Goal: Information Seeking & Learning: Learn about a topic

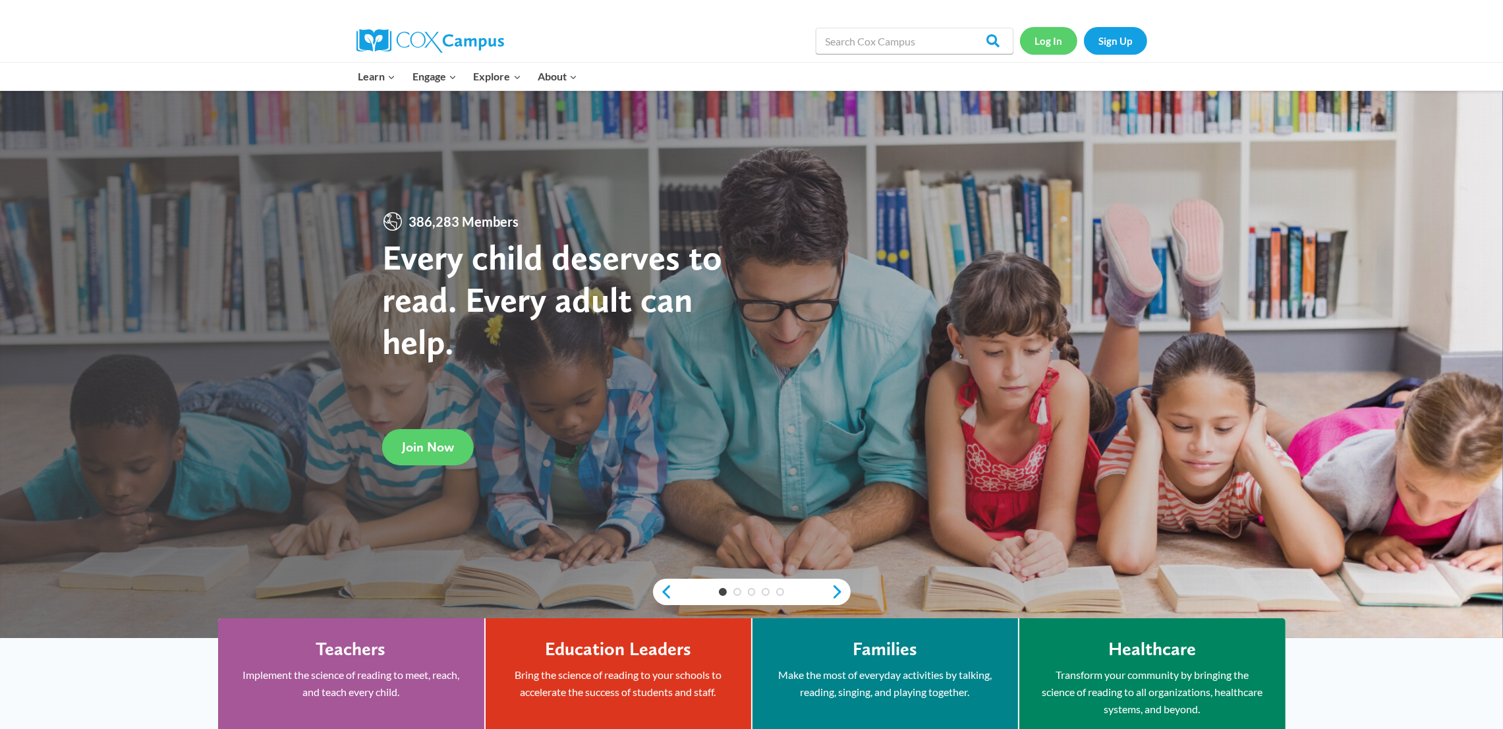
click at [1041, 48] on link "Log In" at bounding box center [1048, 40] width 57 height 27
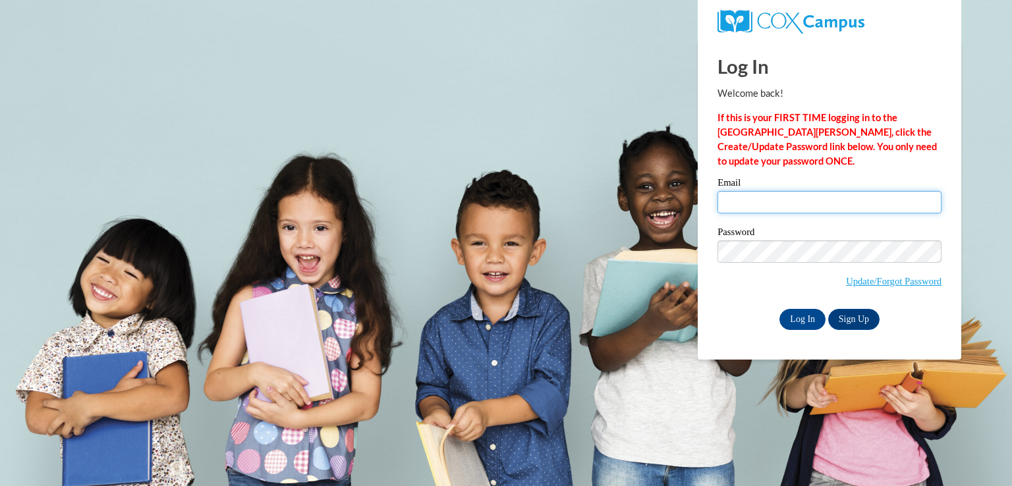
click at [764, 204] on input "Email" at bounding box center [829, 202] width 224 height 22
type input "chermaine.tolbert@qccga.org"
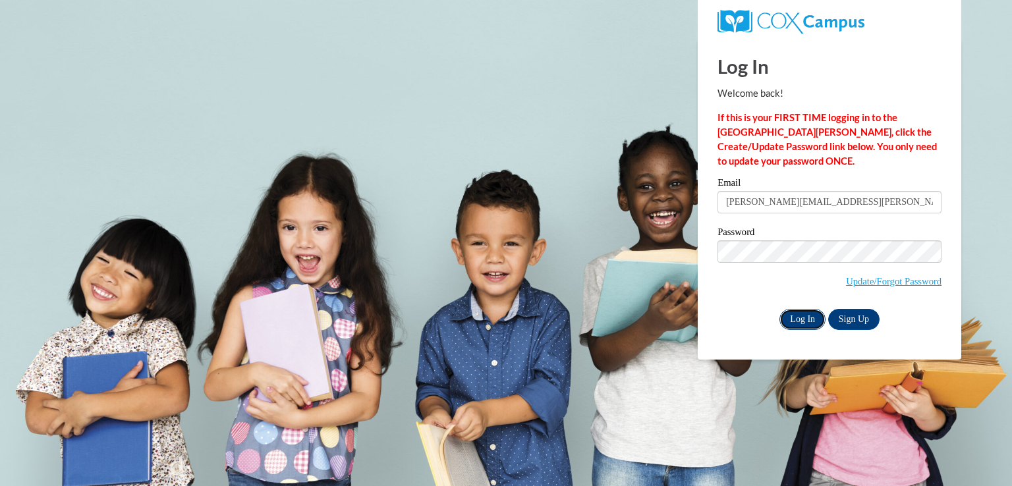
click at [797, 322] on input "Log In" at bounding box center [802, 319] width 46 height 21
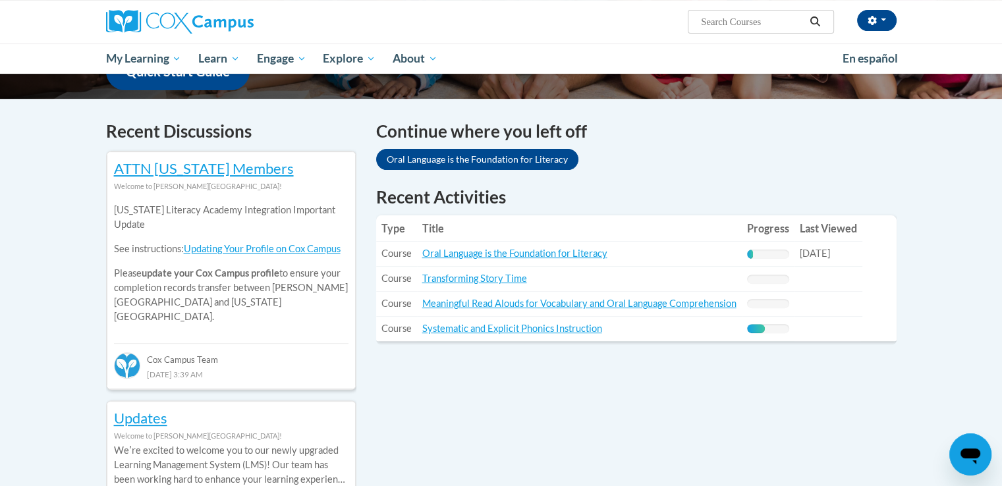
scroll to position [264, 0]
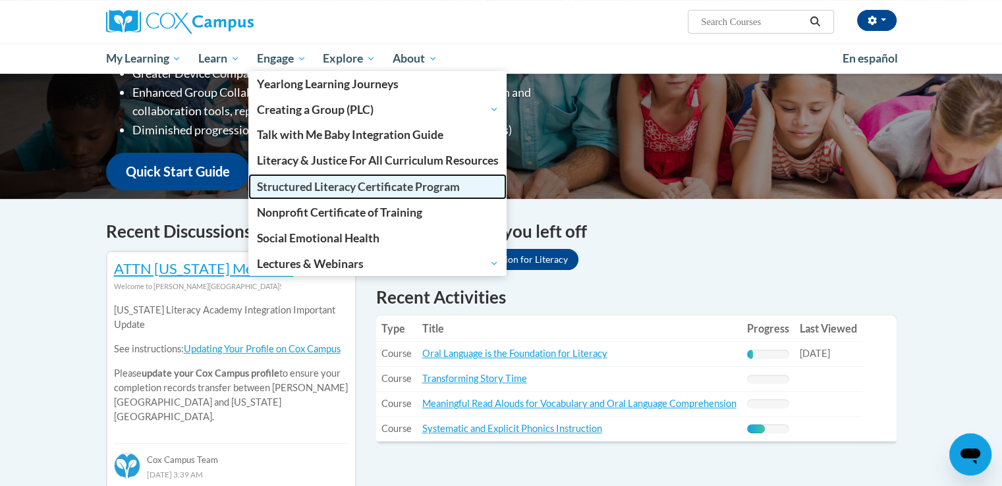
click at [314, 183] on span "Structured Literacy Certificate Program" at bounding box center [358, 187] width 203 height 14
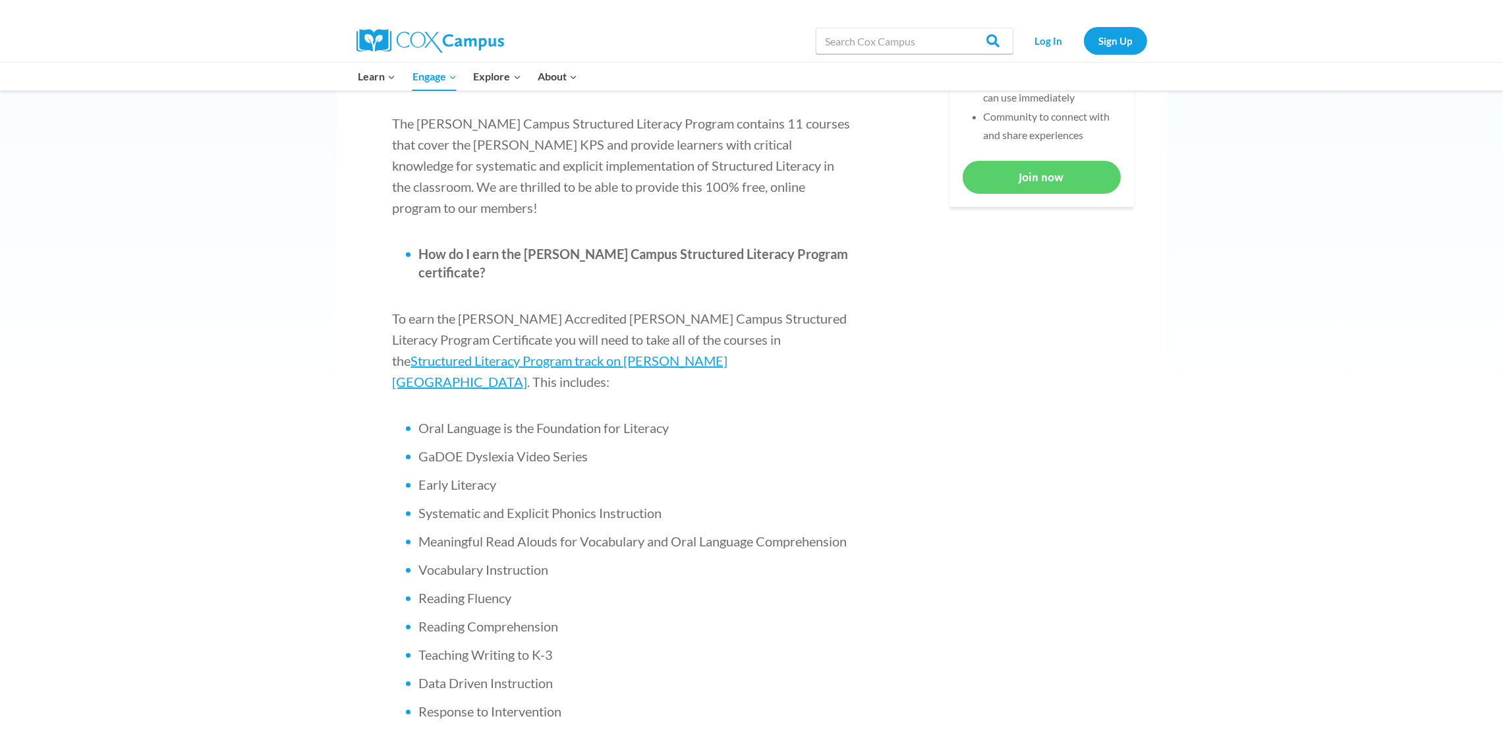
scroll to position [692, 0]
click at [728, 351] on span "Structured Literacy Program track on [PERSON_NAME][GEOGRAPHIC_DATA]" at bounding box center [560, 369] width 335 height 37
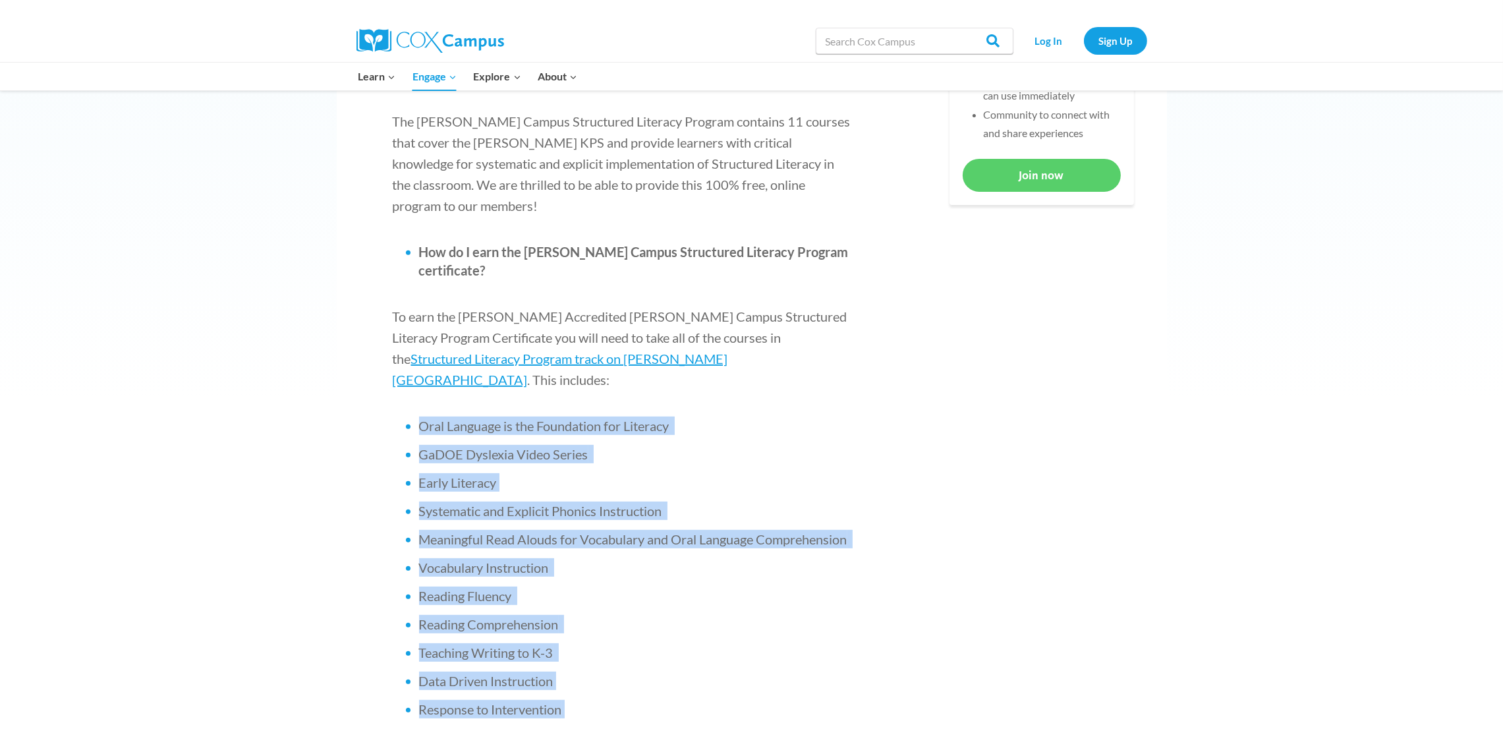
drag, startPoint x: 418, startPoint y: 342, endPoint x: 575, endPoint y: 634, distance: 331.3
click at [575, 634] on ul "Oral Language is the Foundation for Literacy GaDOE [MEDICAL_DATA] Video Series …" at bounding box center [623, 567] width 461 height 302
copy ul "Oral Language is the Foundation for Literacy GaDOE [MEDICAL_DATA] Video Series …"
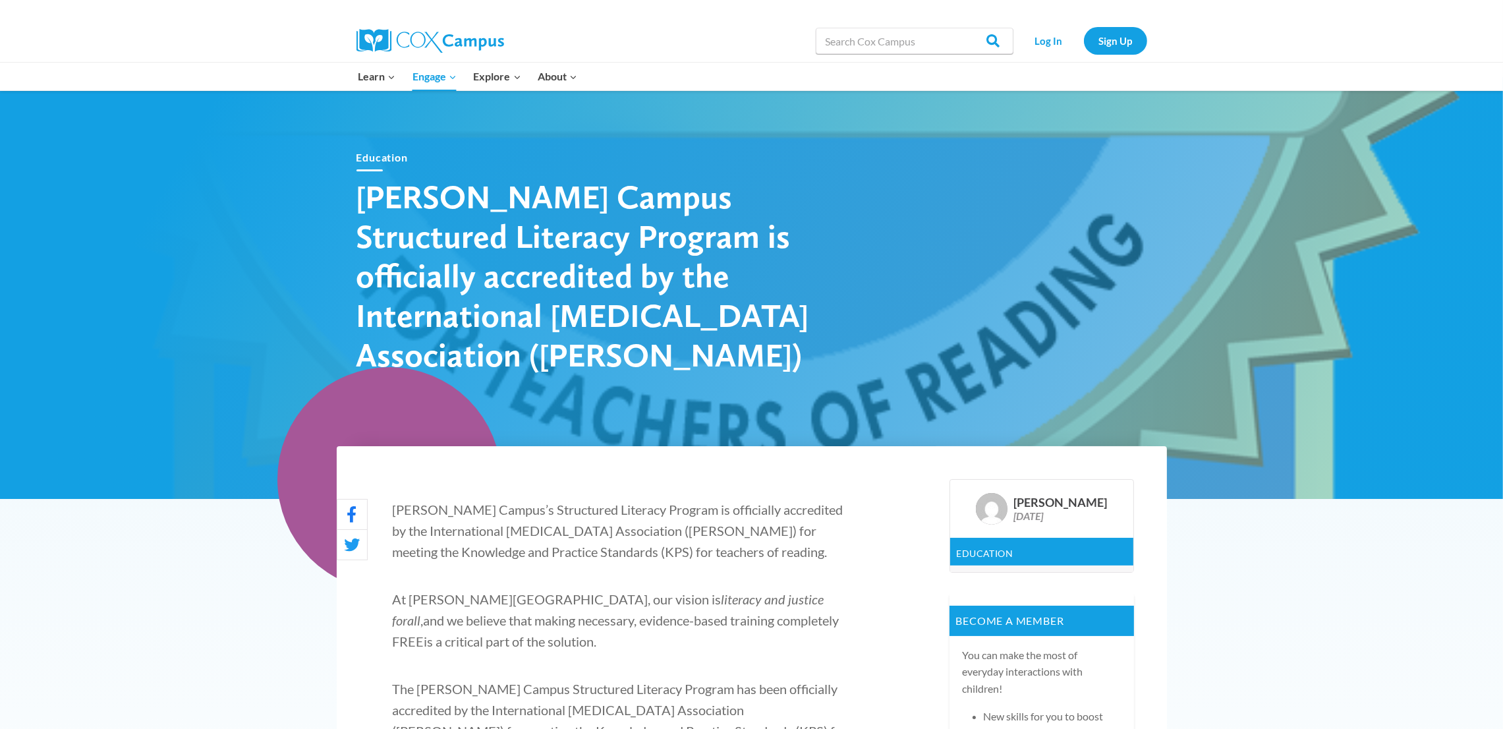
scroll to position [0, 0]
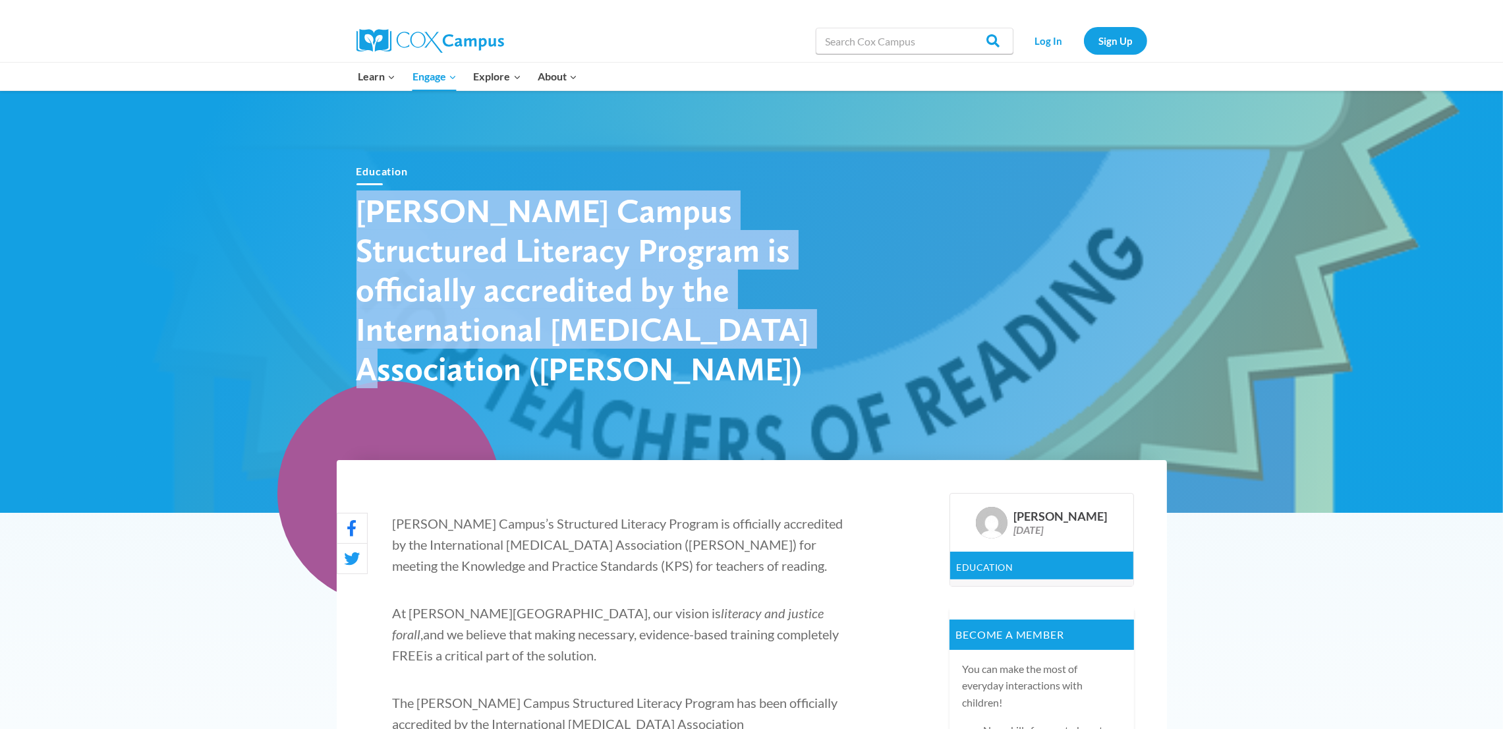
drag, startPoint x: 617, startPoint y: 367, endPoint x: 343, endPoint y: 243, distance: 301.4
click at [343, 243] on div "Education Cox Campus Structured Literacy Program is officially accredited by th…" at bounding box center [752, 276] width 830 height 264
copy h1 "Cox Campus Structured Literacy Program is officially accredited by the Internat…"
